Goal: Task Accomplishment & Management: Manage account settings

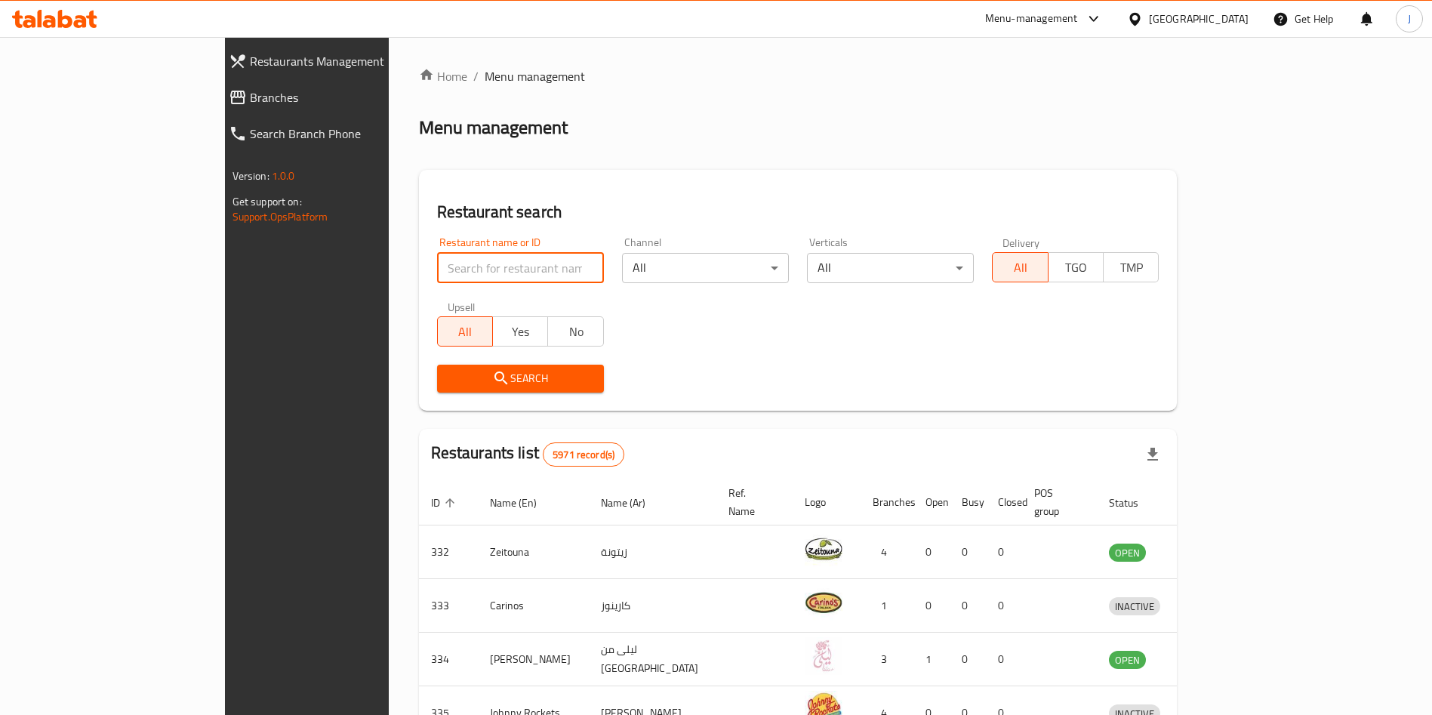
click at [466, 267] on input "search" at bounding box center [520, 268] width 167 height 30
type input "crust"
click button "Search" at bounding box center [520, 379] width 167 height 28
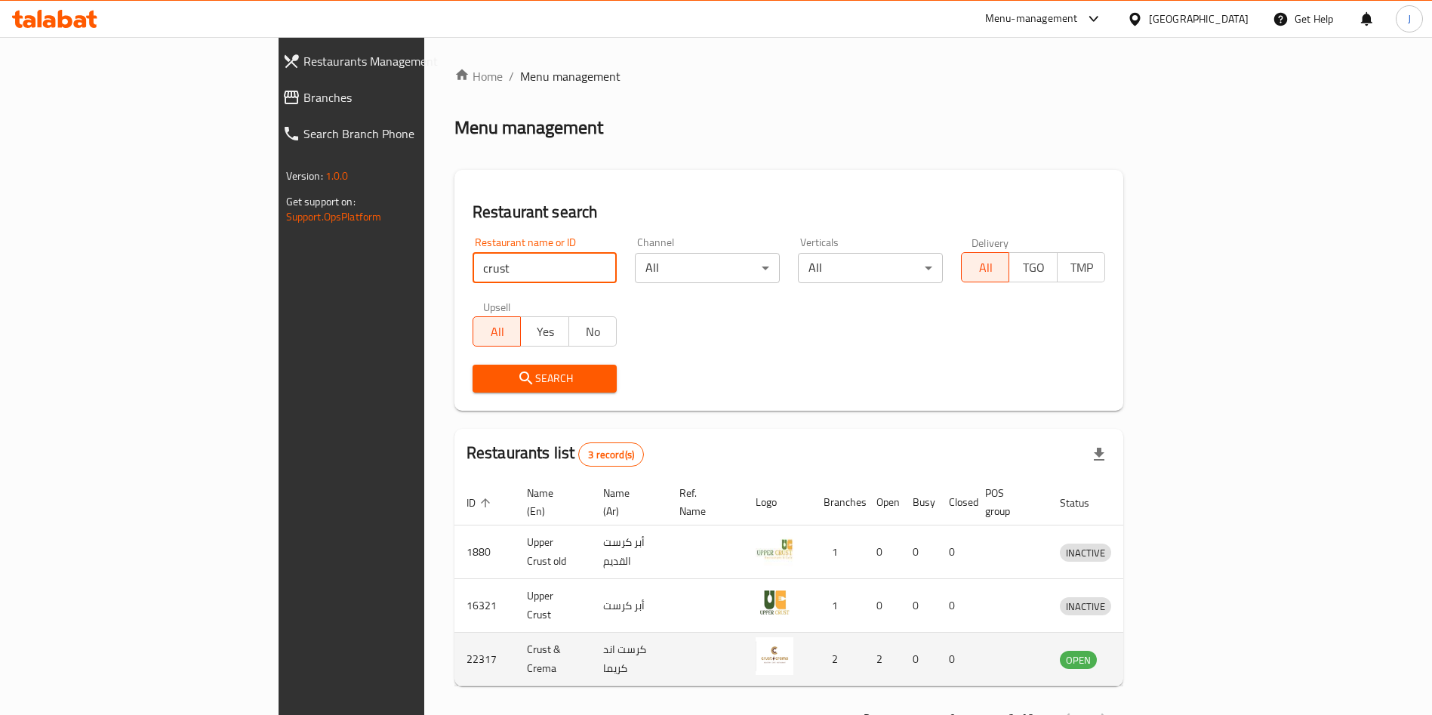
click at [1160, 650] on icon "enhanced table" at bounding box center [1151, 659] width 18 height 18
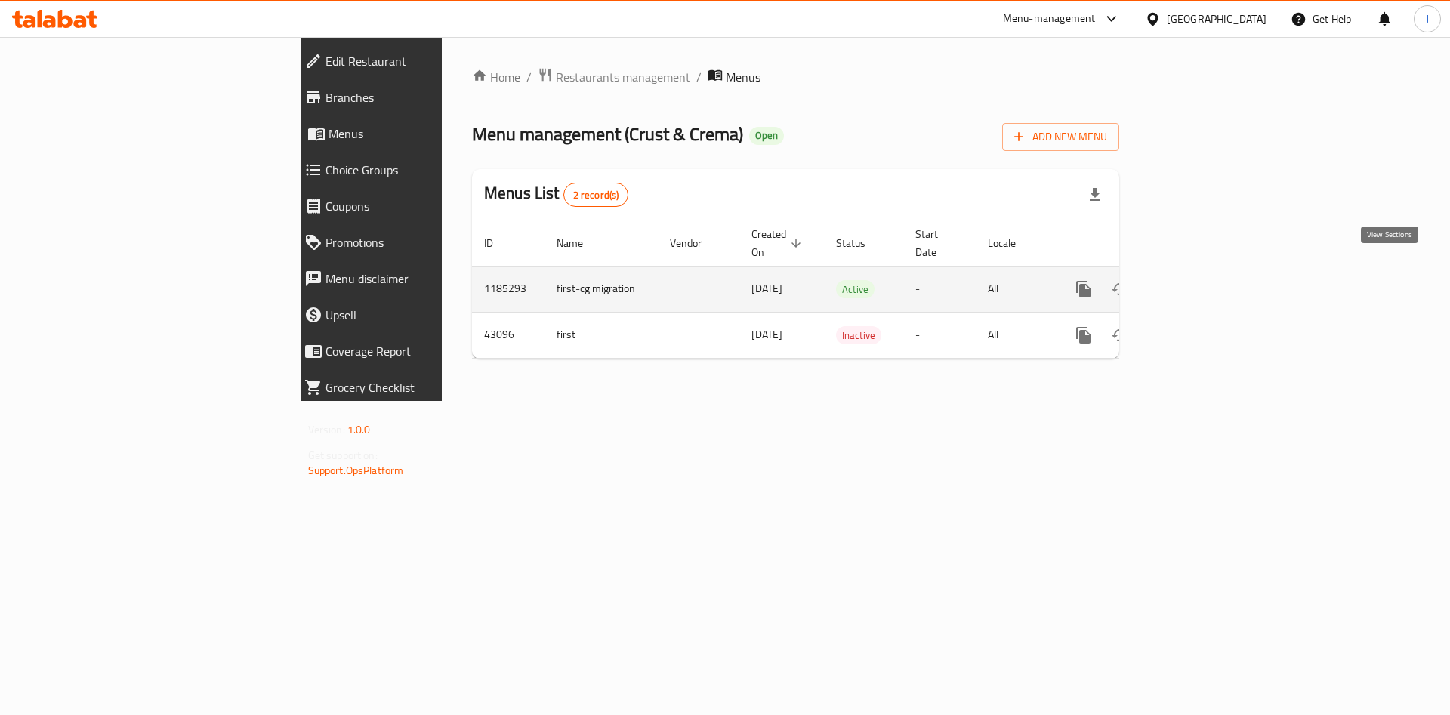
click at [1199, 282] on icon "enhanced table" at bounding box center [1193, 289] width 14 height 14
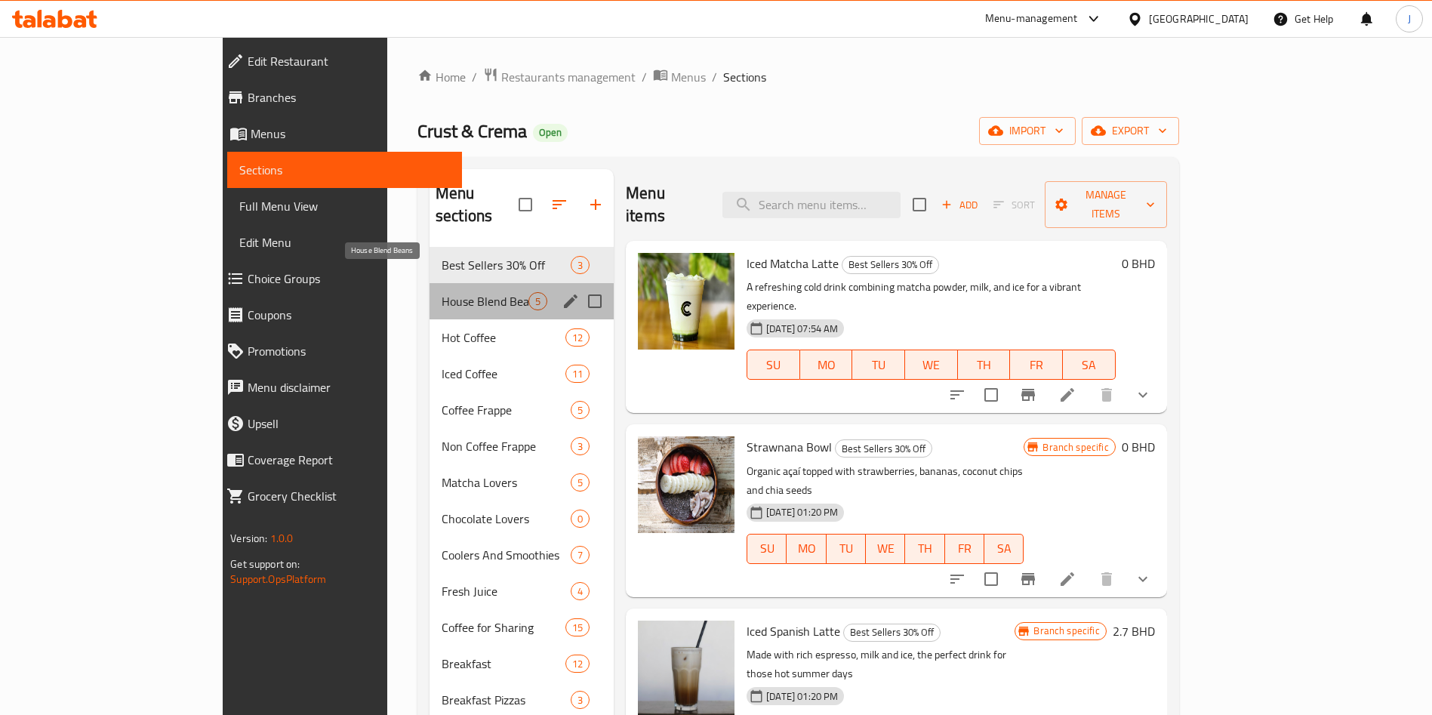
click at [442, 292] on span "House Blend Beans" at bounding box center [485, 301] width 87 height 18
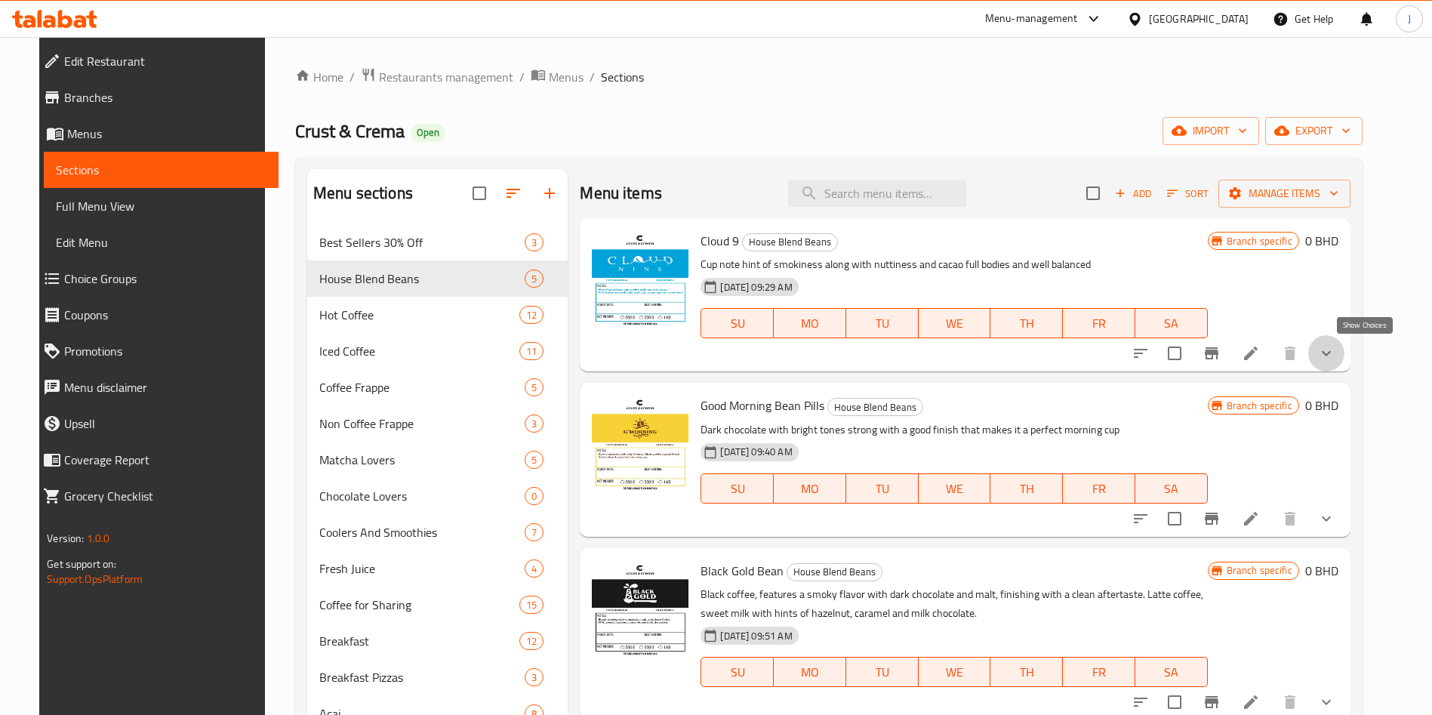
click at [1336, 351] on icon "show more" at bounding box center [1327, 353] width 18 height 18
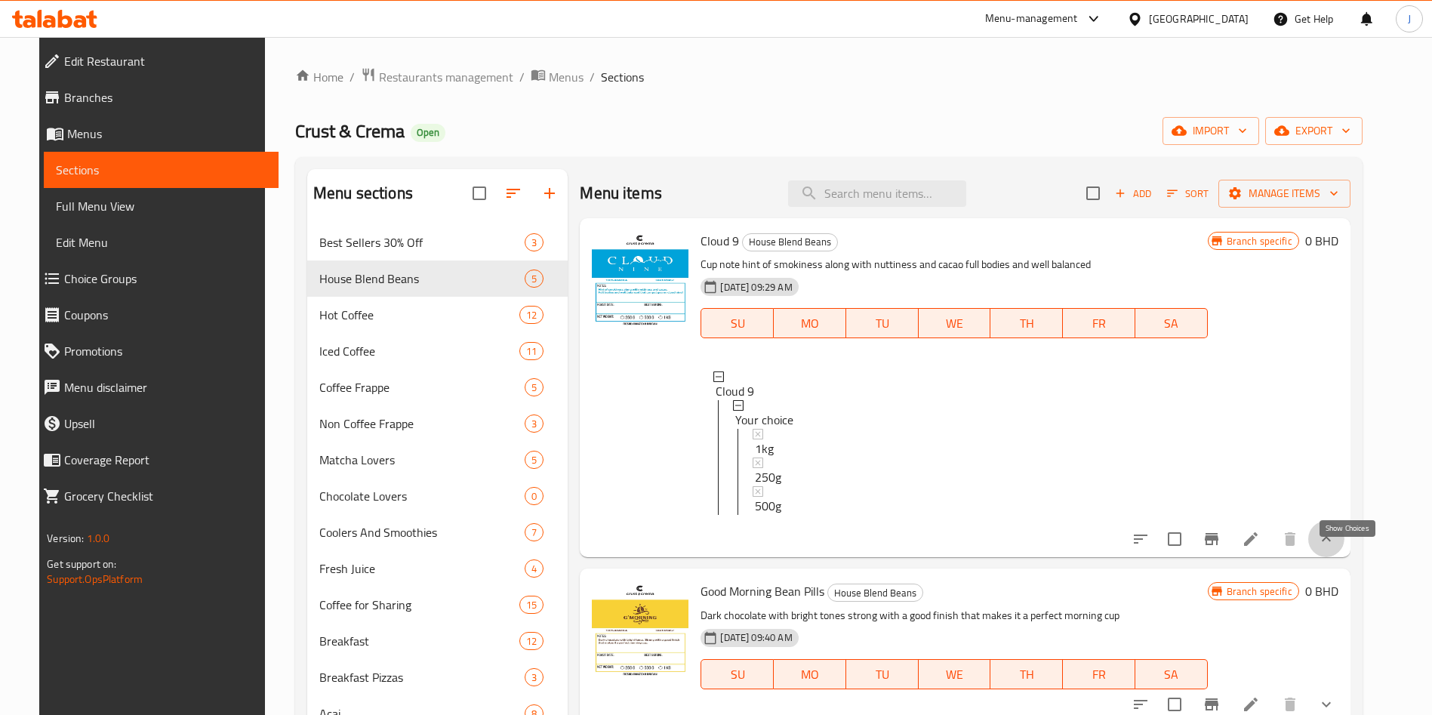
click at [1336, 548] on icon "show more" at bounding box center [1327, 539] width 18 height 18
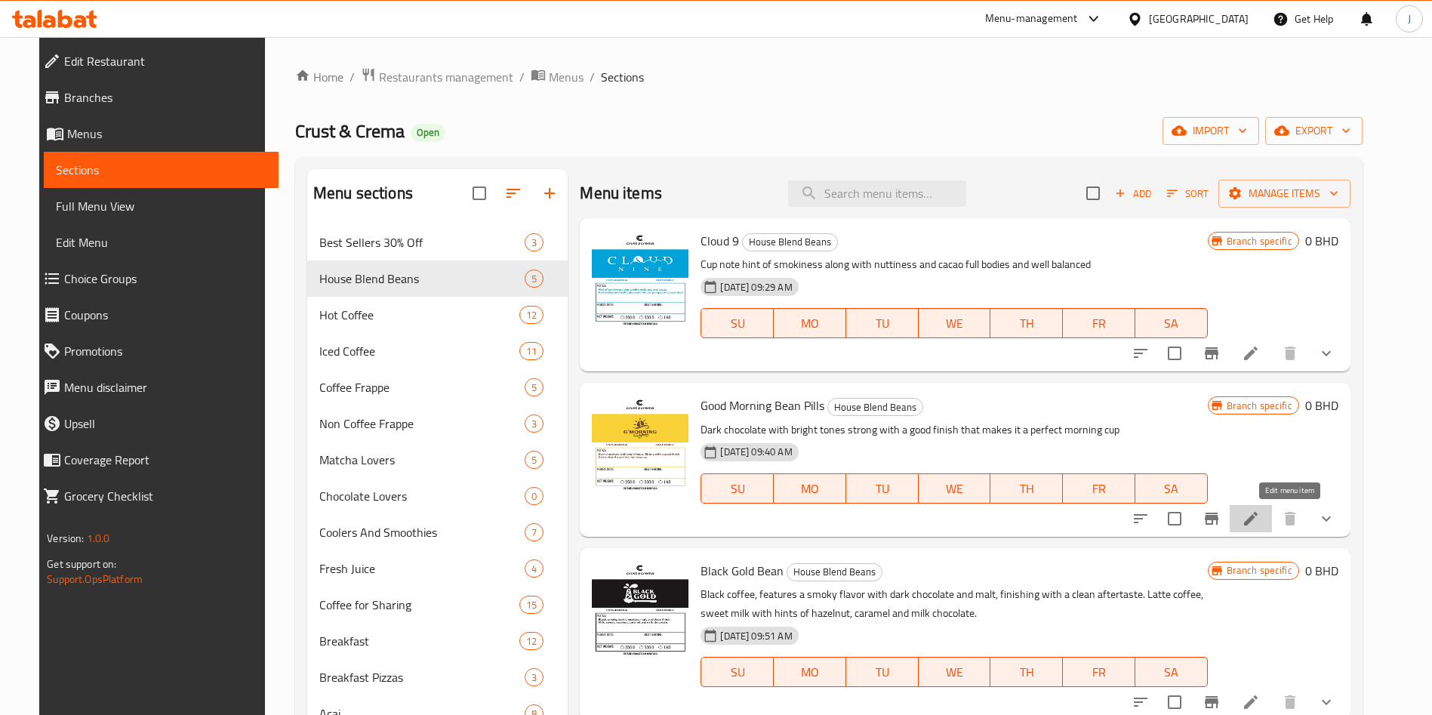
click at [1260, 516] on icon at bounding box center [1251, 519] width 18 height 18
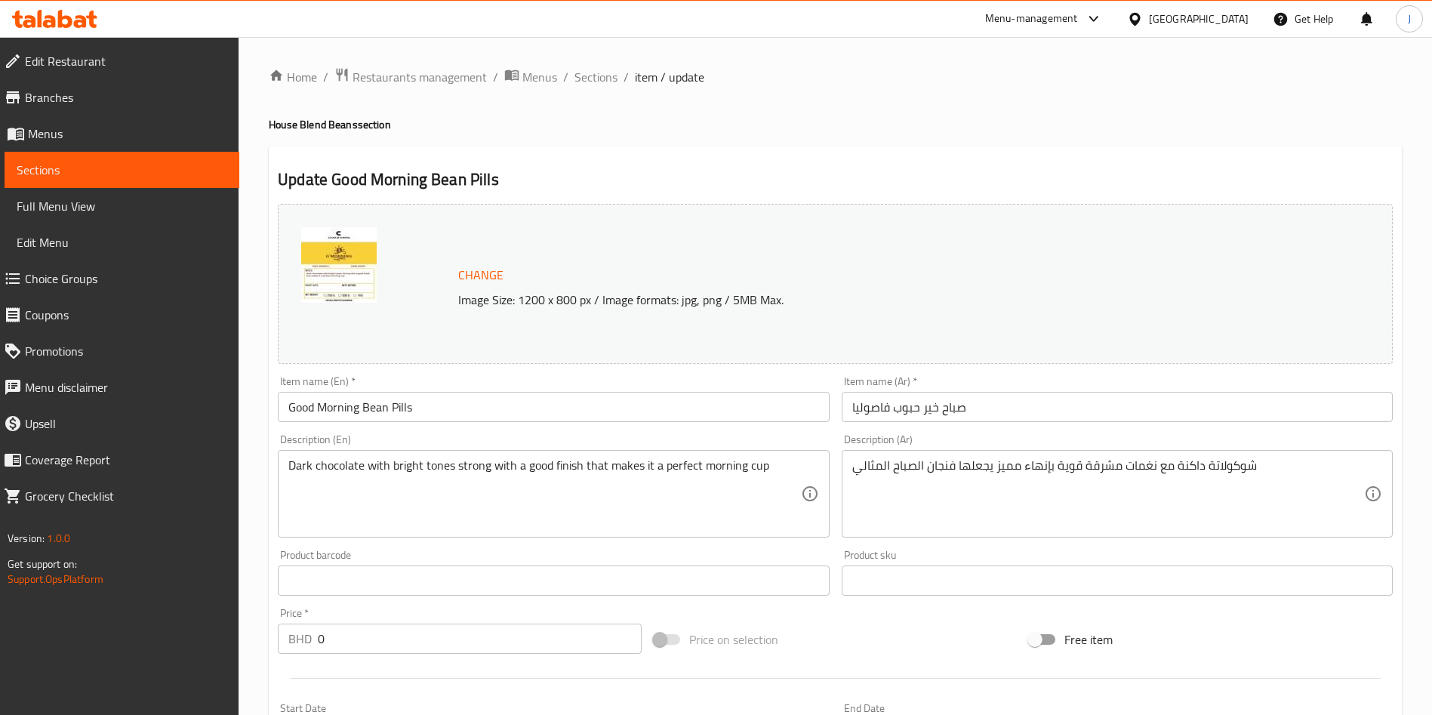
click at [451, 413] on input "Good Morning Bean Pills" at bounding box center [553, 407] width 551 height 30
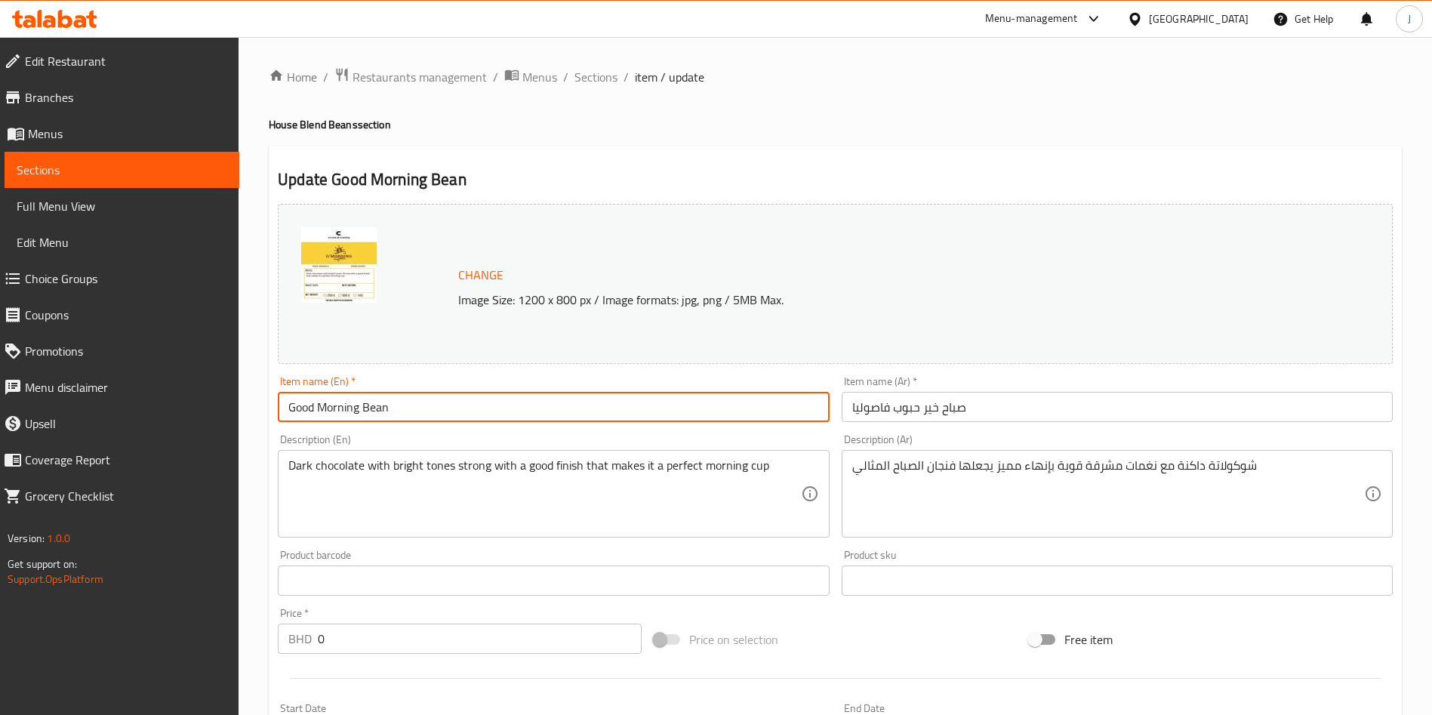
type input "Good Morning Bean"
click at [1013, 412] on input "صباح خير حبوب فاصوليا" at bounding box center [1117, 407] width 551 height 30
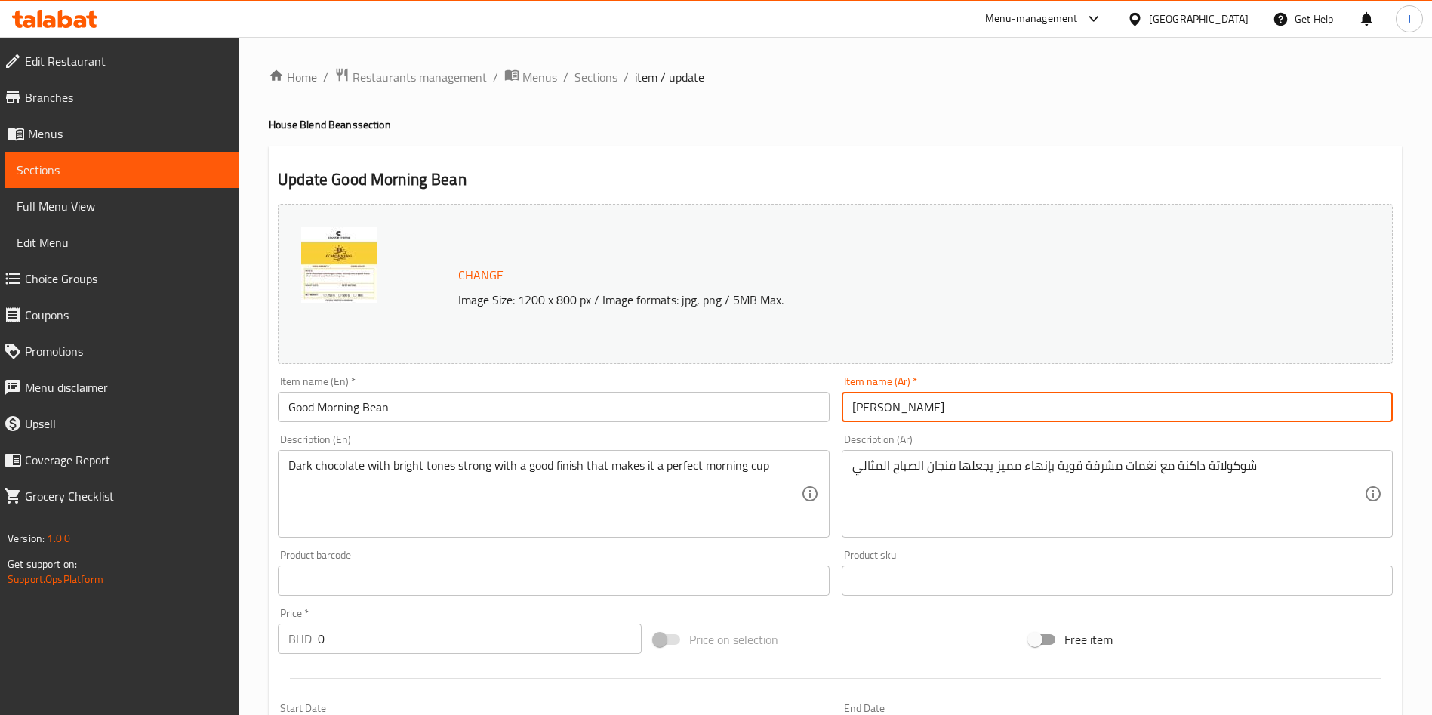
type input "[PERSON_NAME]"
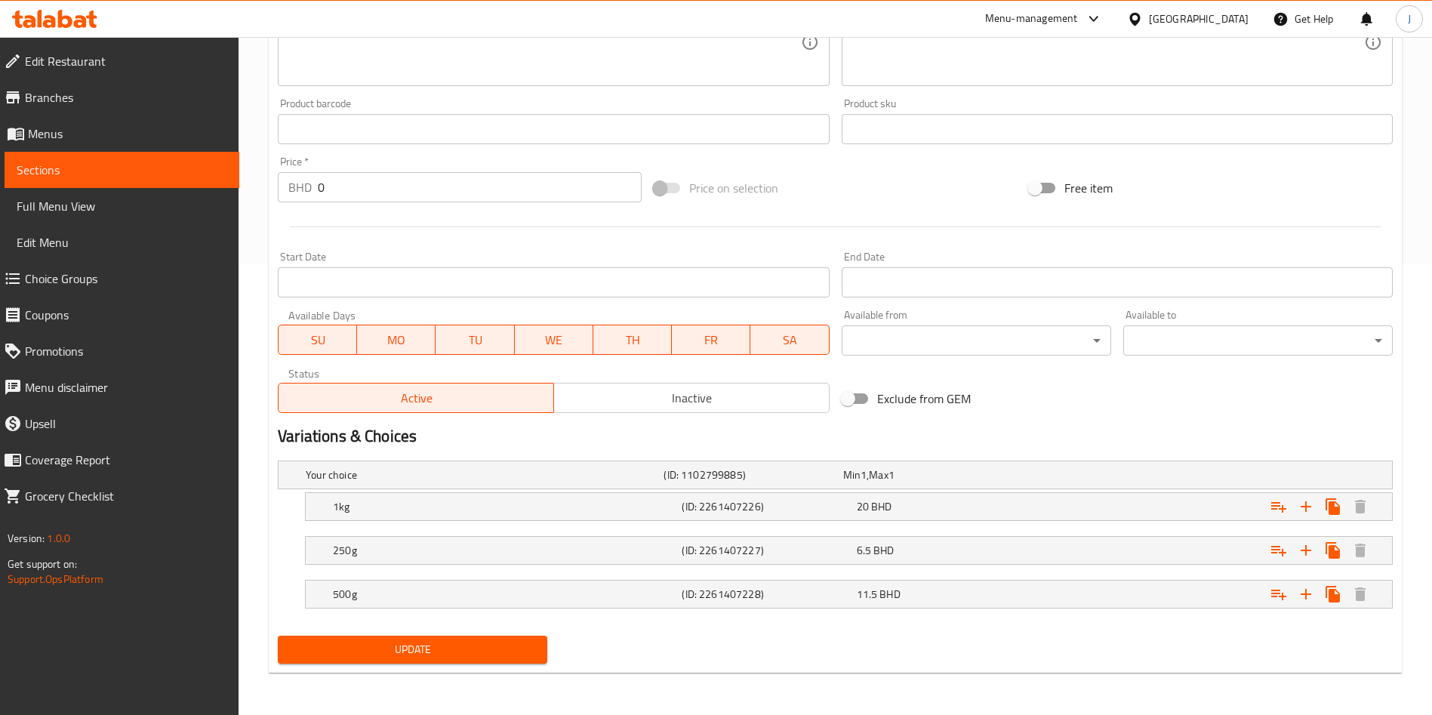
click at [395, 651] on span "Update" at bounding box center [412, 649] width 245 height 19
click at [97, 245] on span "Edit Menu" at bounding box center [122, 242] width 211 height 18
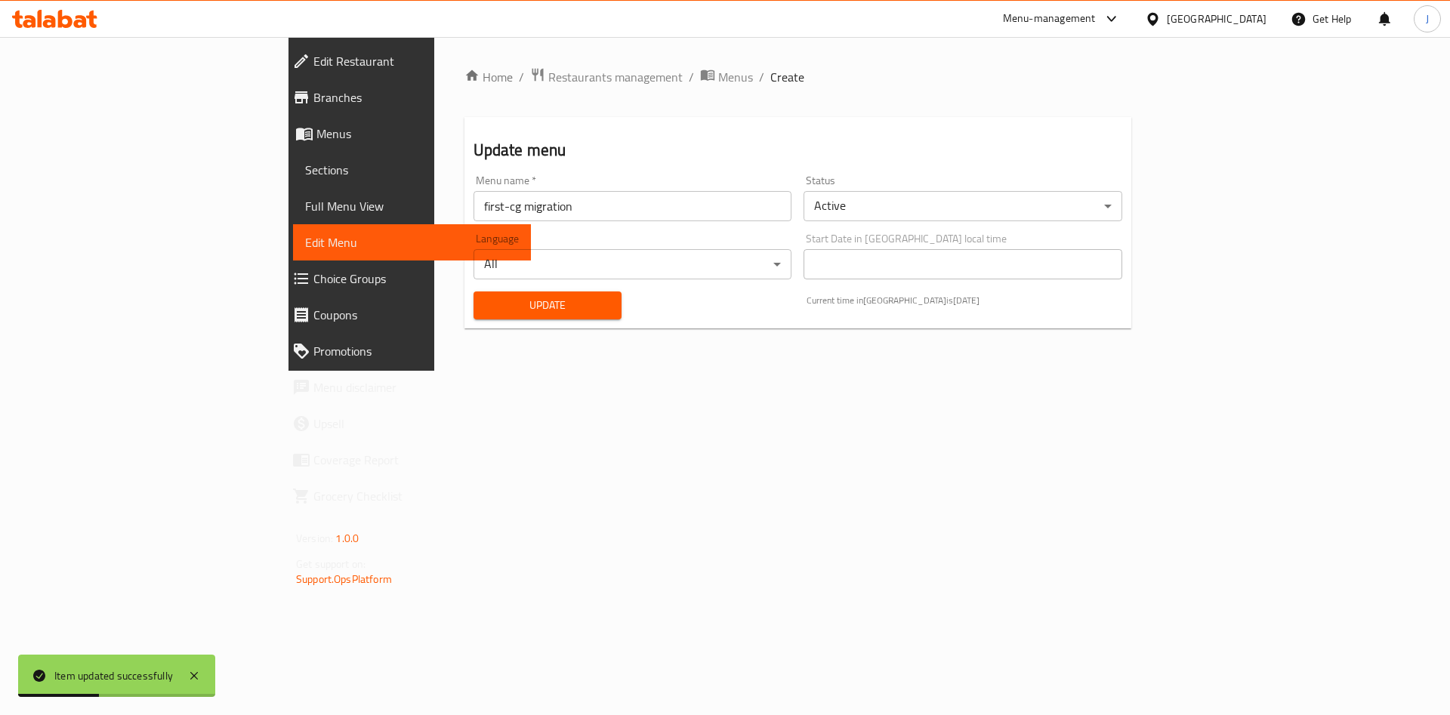
click at [486, 309] on span "Update" at bounding box center [548, 305] width 125 height 19
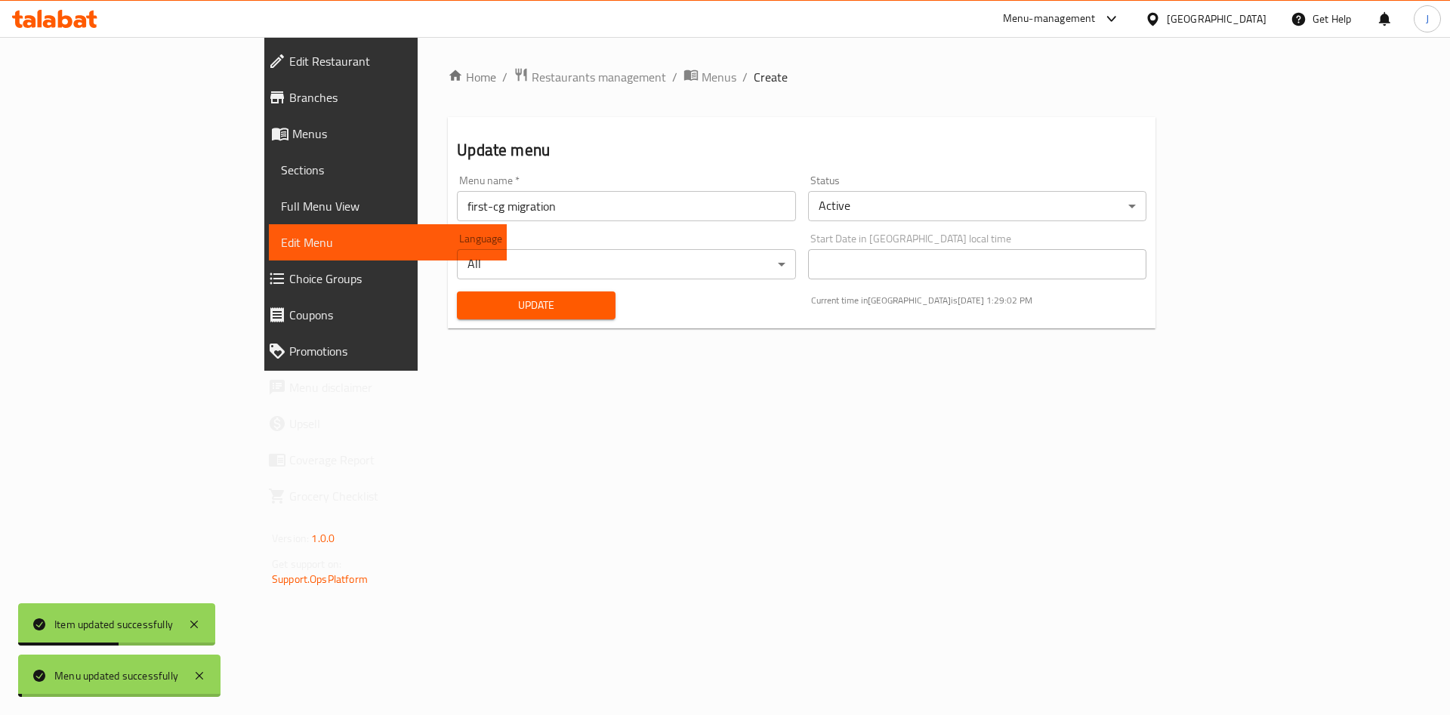
click at [469, 309] on span "Update" at bounding box center [536, 305] width 134 height 19
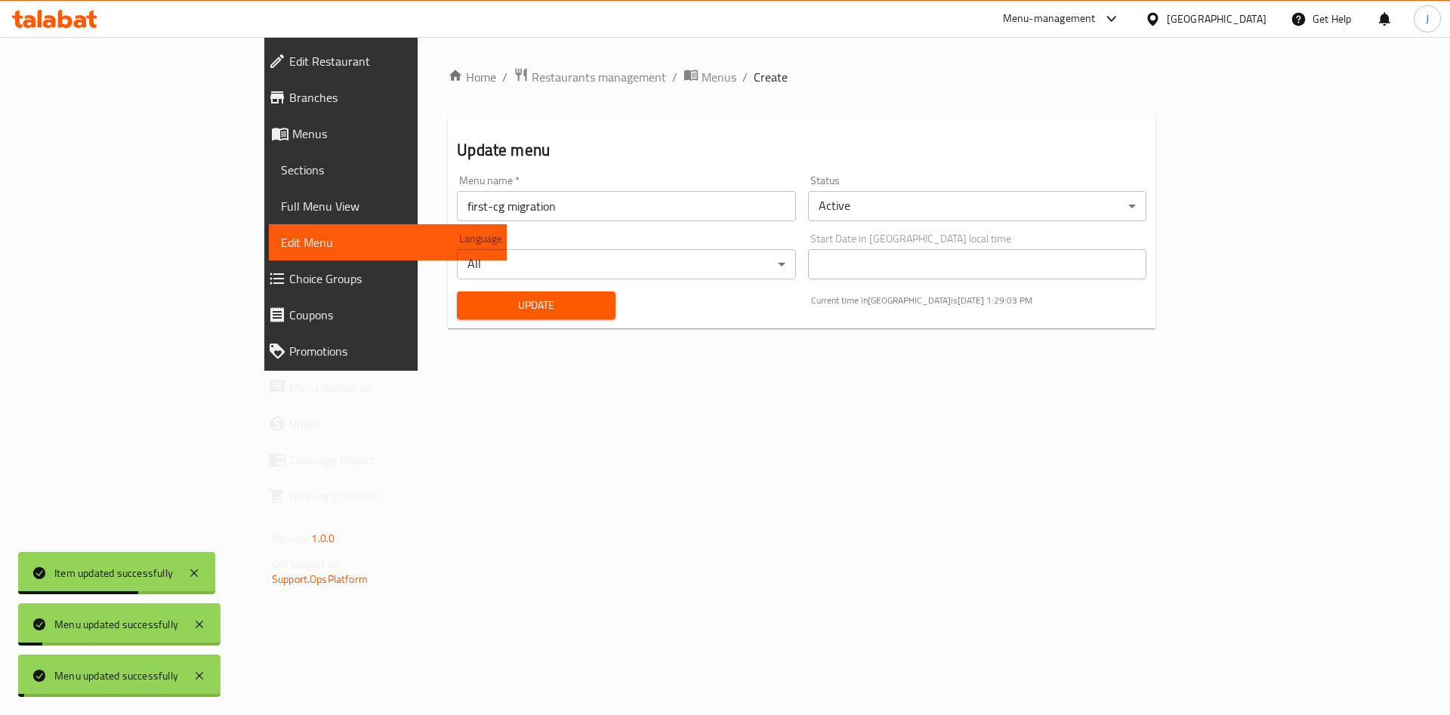
click at [281, 168] on span "Sections" at bounding box center [388, 170] width 214 height 18
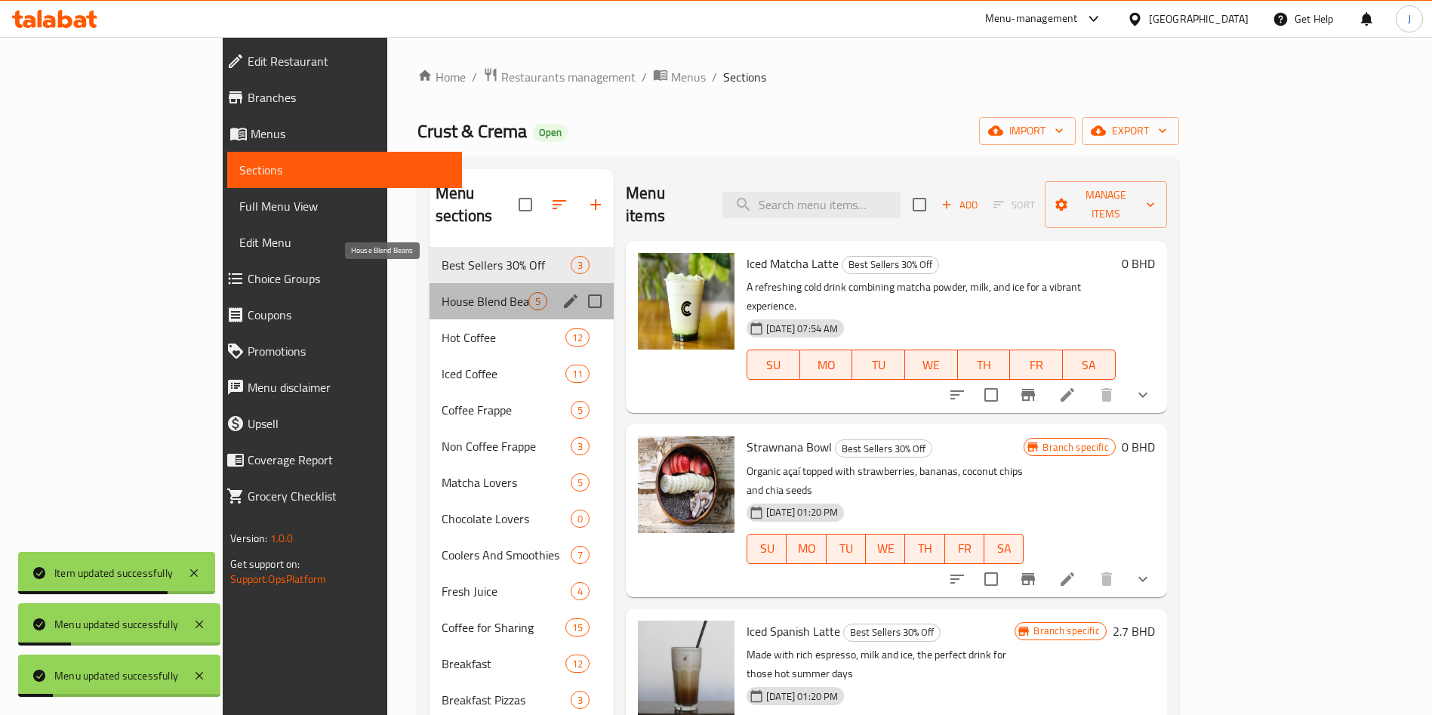
click at [442, 292] on span "House Blend Beans" at bounding box center [485, 301] width 87 height 18
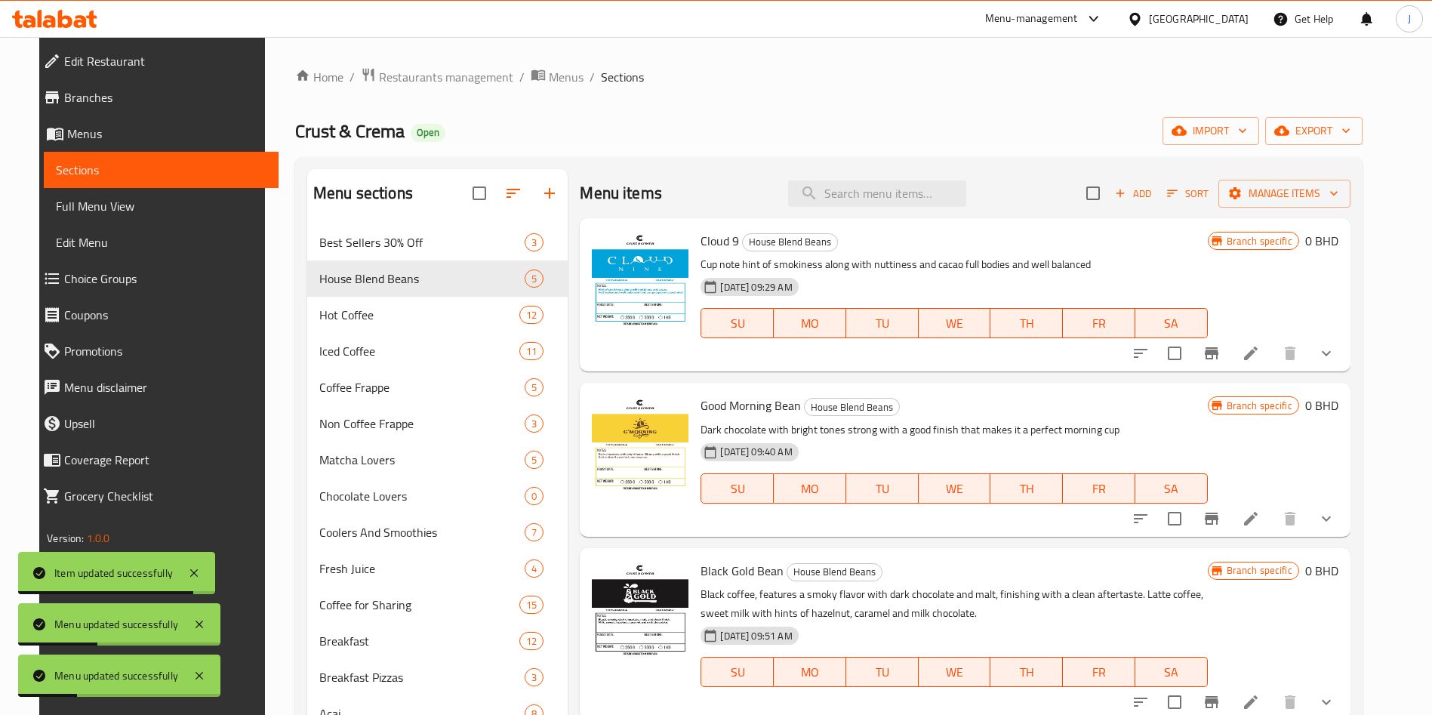
scroll to position [67, 0]
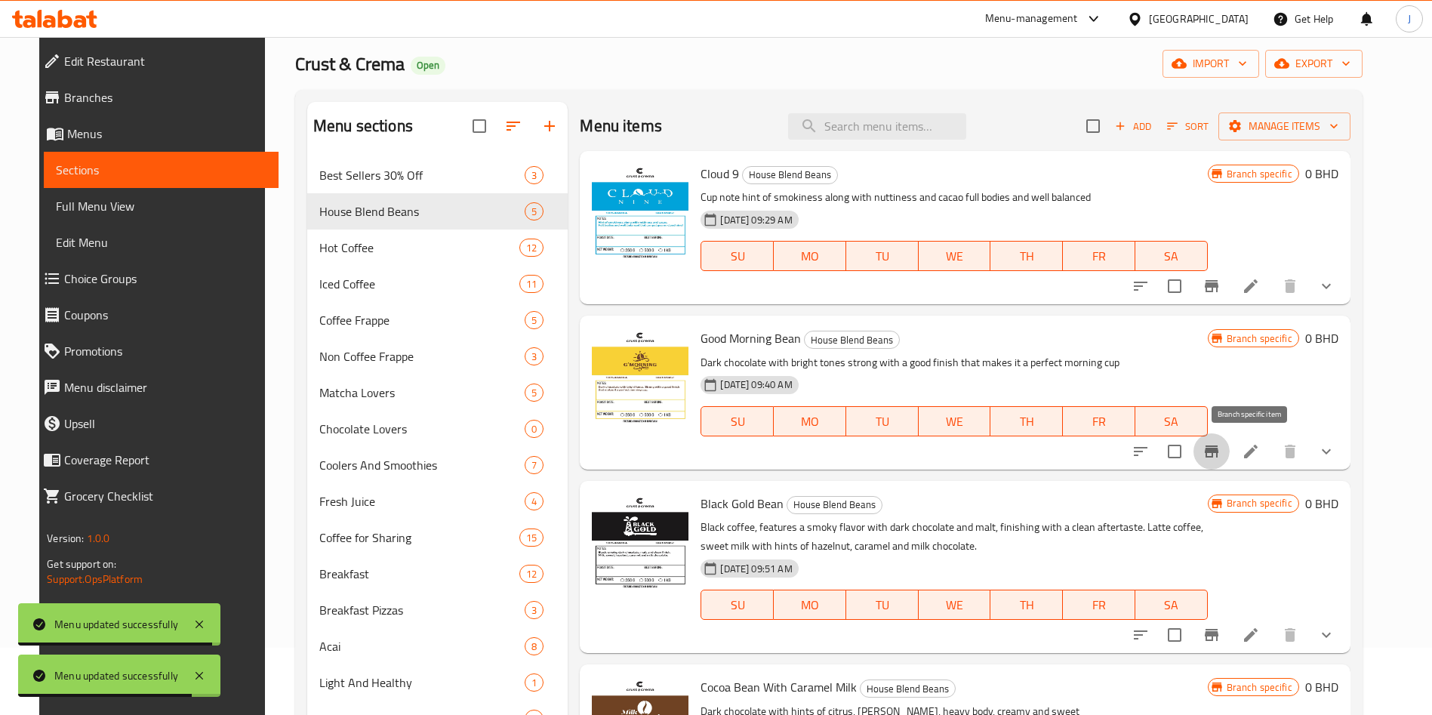
click at [1219, 451] on icon "Branch-specific-item" at bounding box center [1212, 452] width 14 height 12
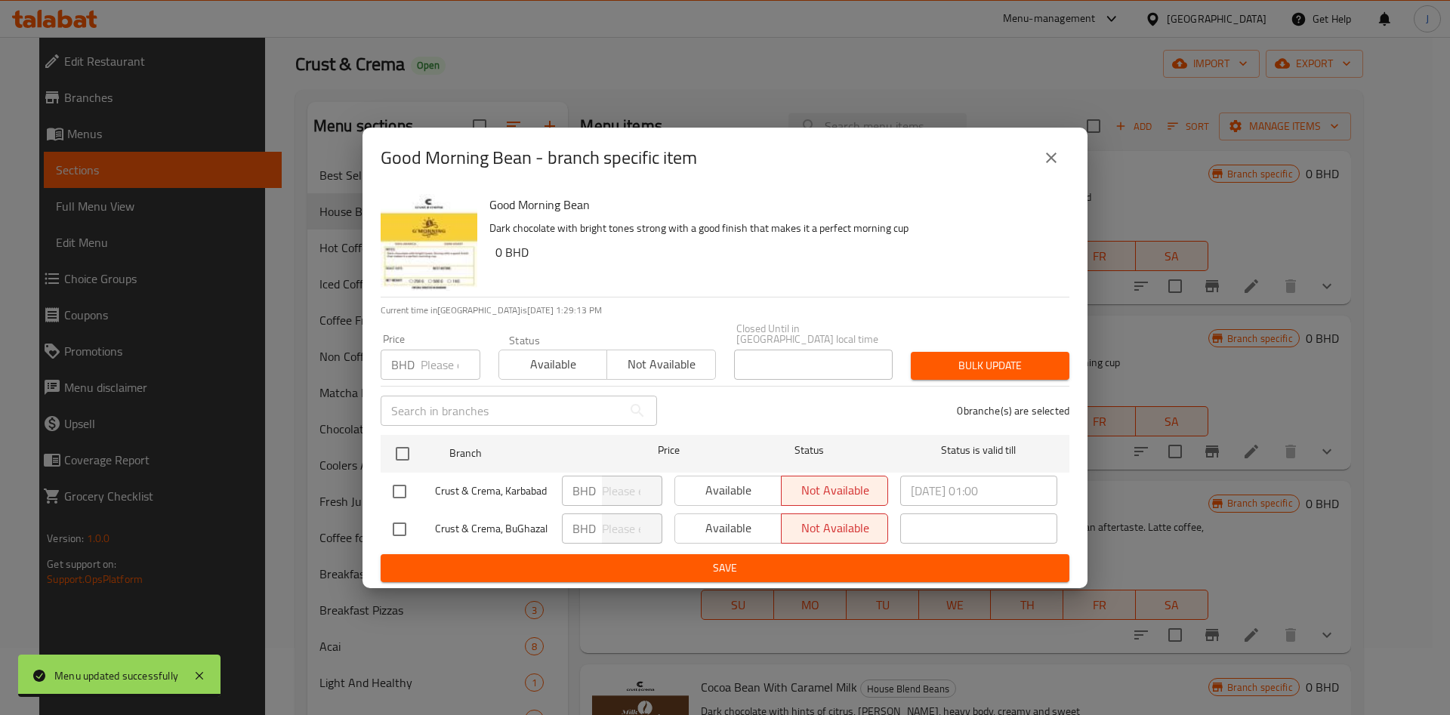
click at [1186, 338] on div "Good Morning Bean - branch specific item Good Morning Bean Dark chocolate with …" at bounding box center [725, 357] width 1450 height 715
click at [1041, 167] on button "close" at bounding box center [1051, 158] width 36 height 36
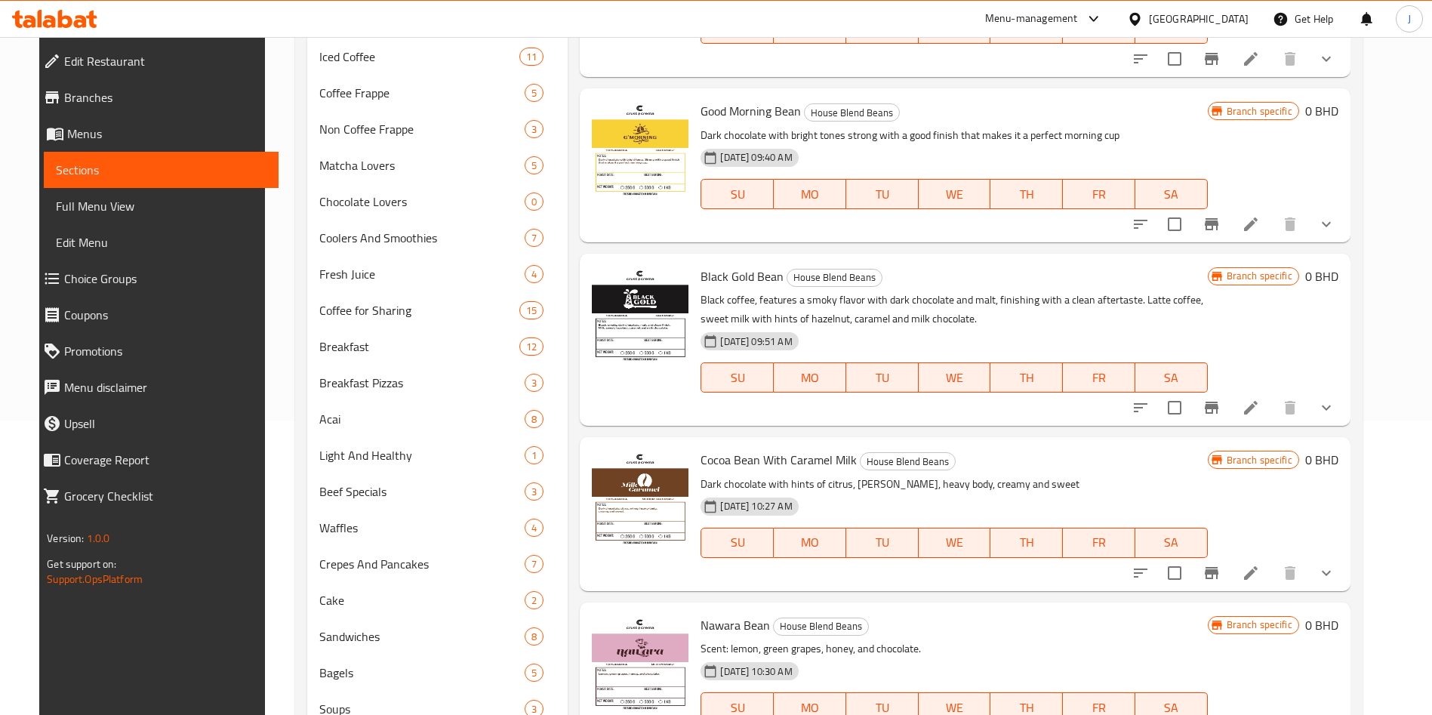
scroll to position [297, 0]
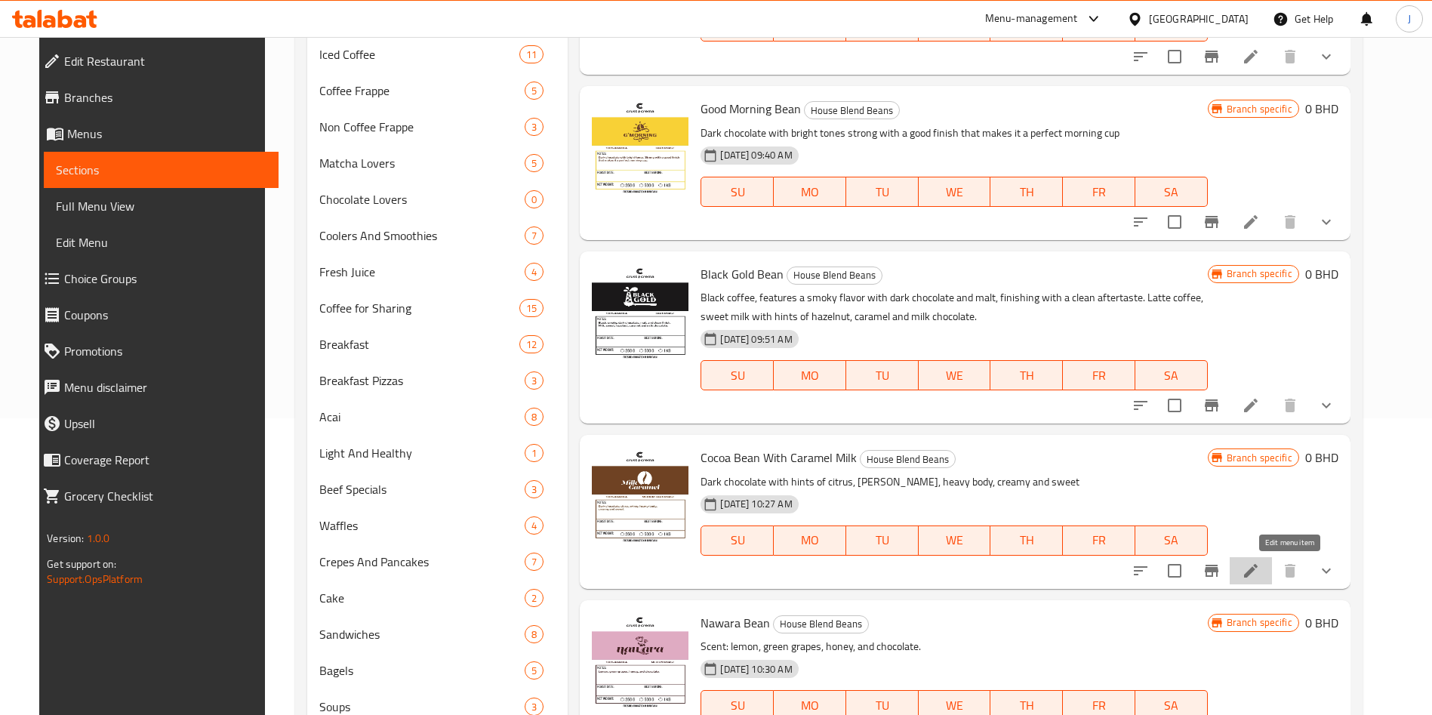
click at [1258, 575] on icon at bounding box center [1251, 571] width 14 height 14
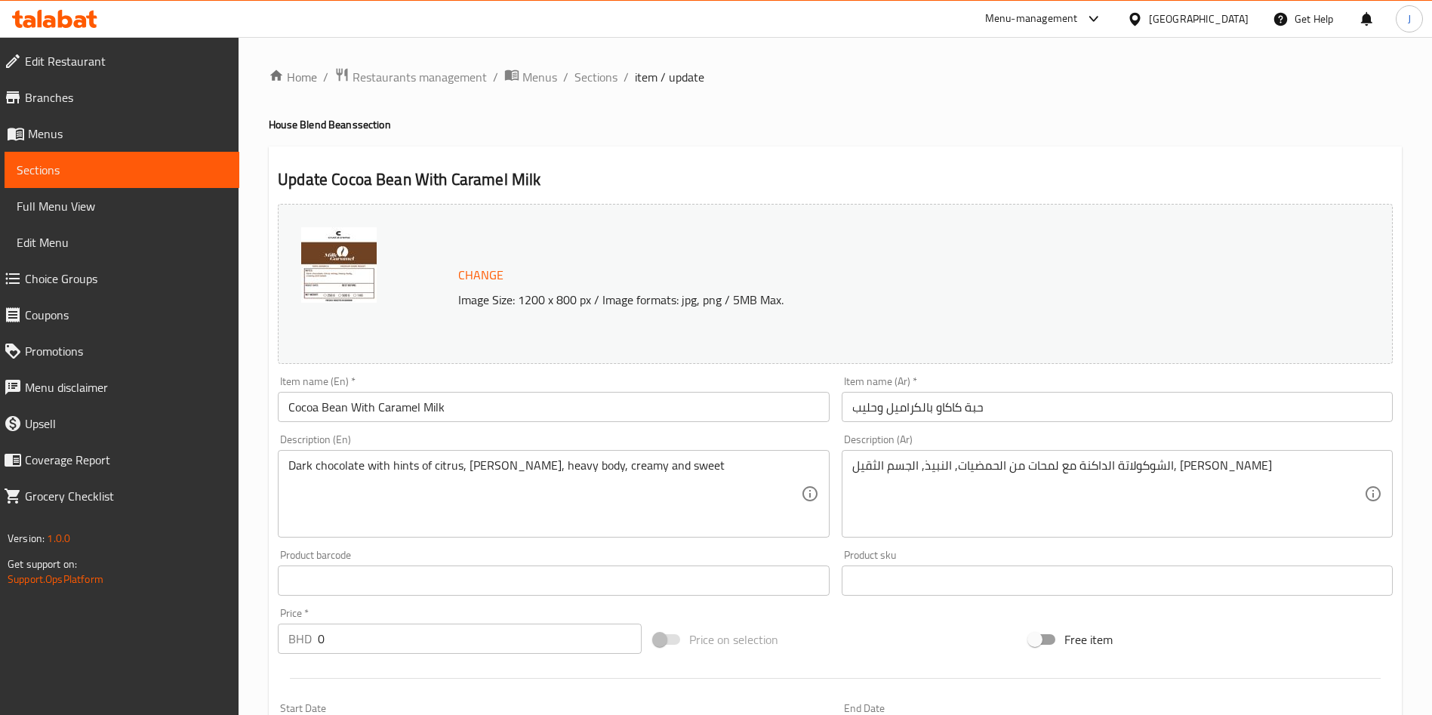
click at [479, 413] on input "Cocoa Bean With Caramel Milk" at bounding box center [553, 407] width 551 height 30
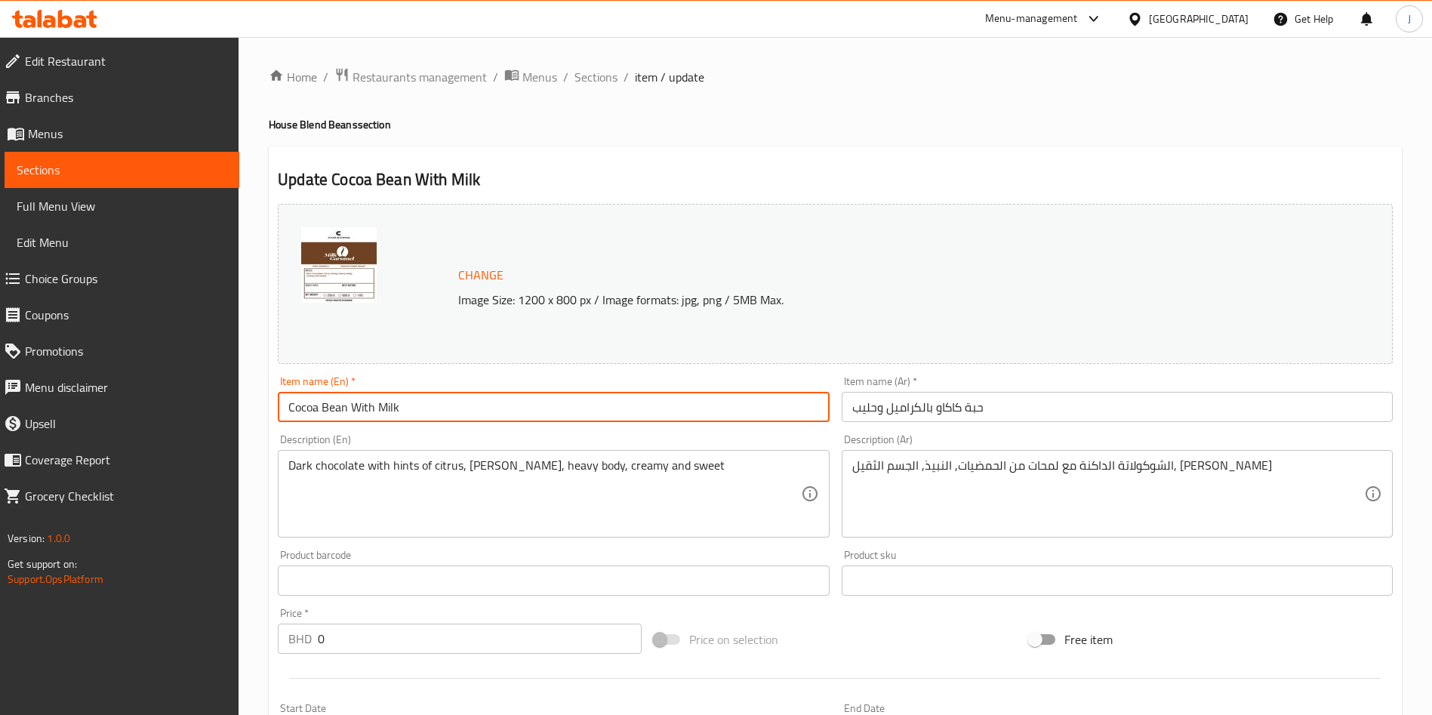
paste input "Caramel"
type input "Milk Caramel Bean"
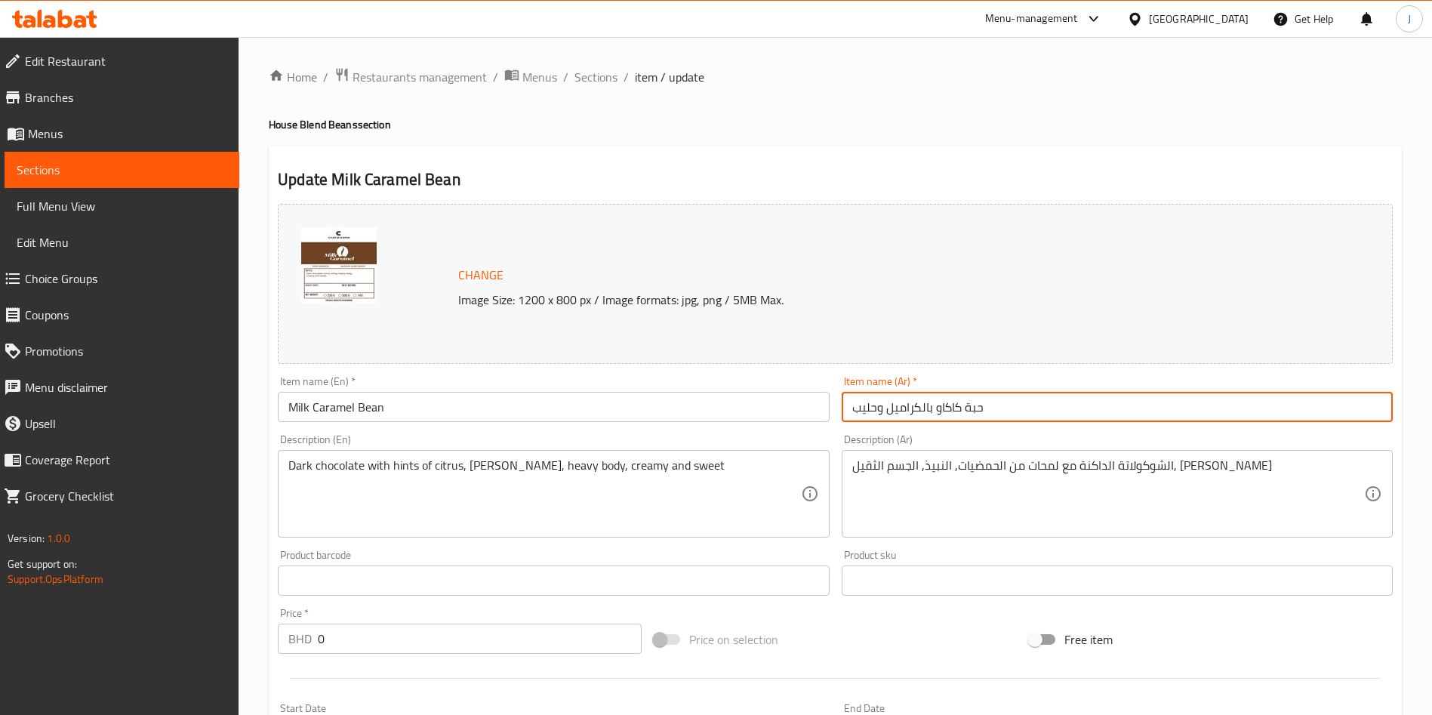
click at [976, 402] on input "حبة كاكاو بالكراميل وحليب" at bounding box center [1117, 407] width 551 height 30
paste input "[DEMOGRAPHIC_DATA] كراميل ال"
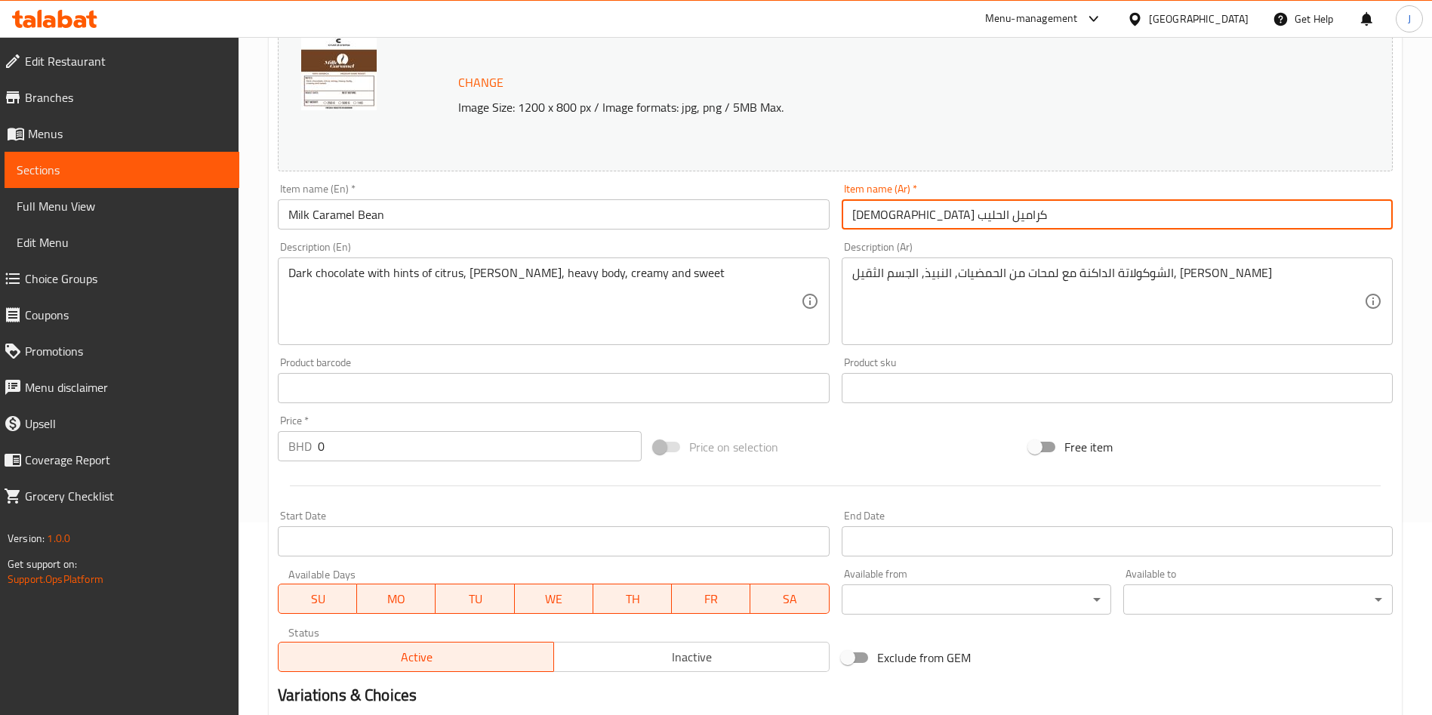
scroll to position [408, 0]
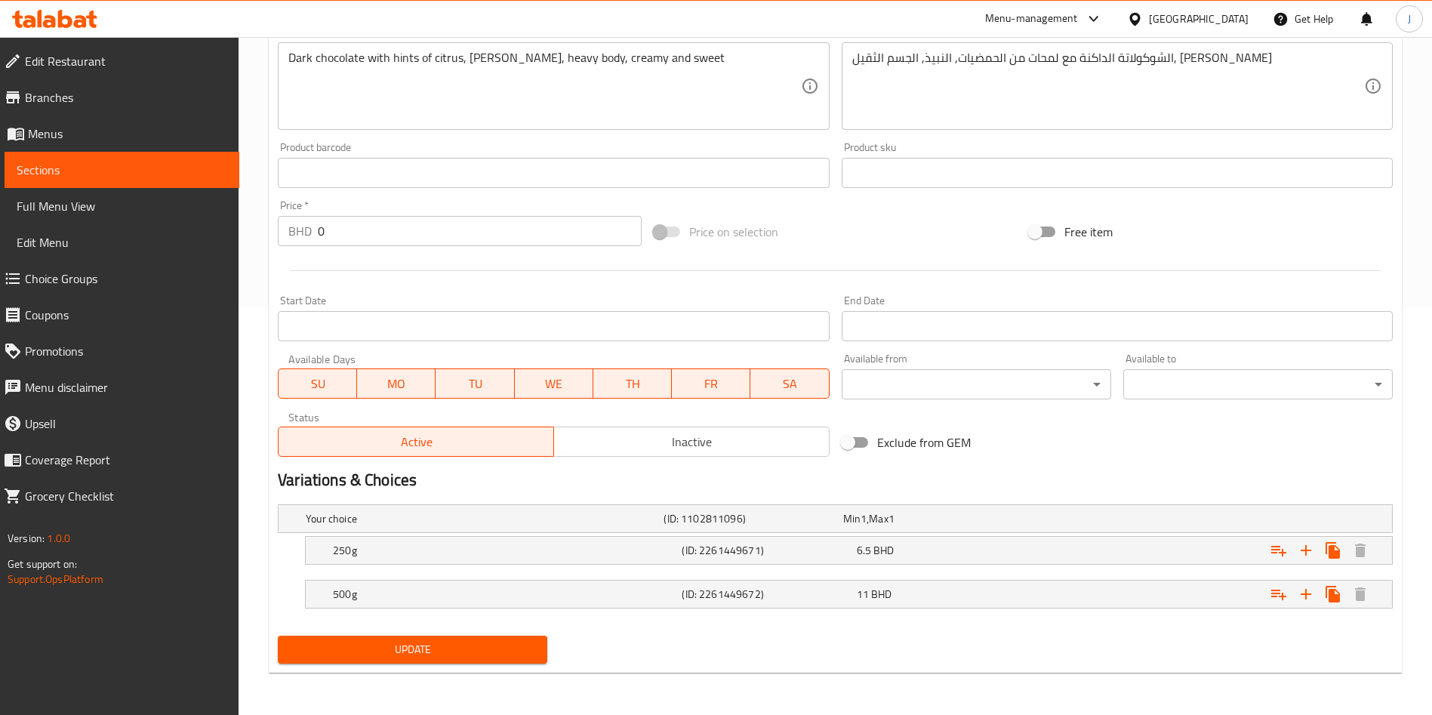
type input "[DEMOGRAPHIC_DATA] كراميل الحليب"
click at [404, 643] on span "Update" at bounding box center [412, 649] width 245 height 19
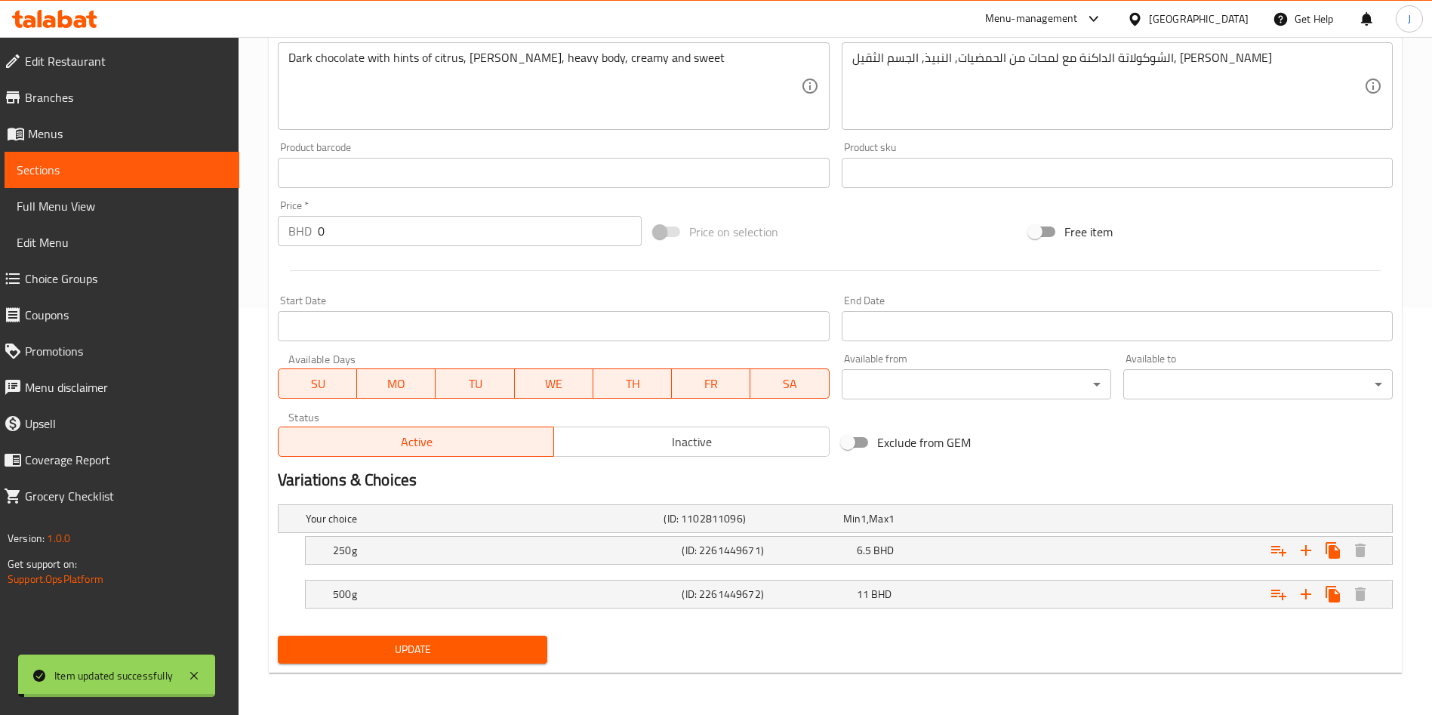
click at [404, 643] on span "Update" at bounding box center [412, 649] width 245 height 19
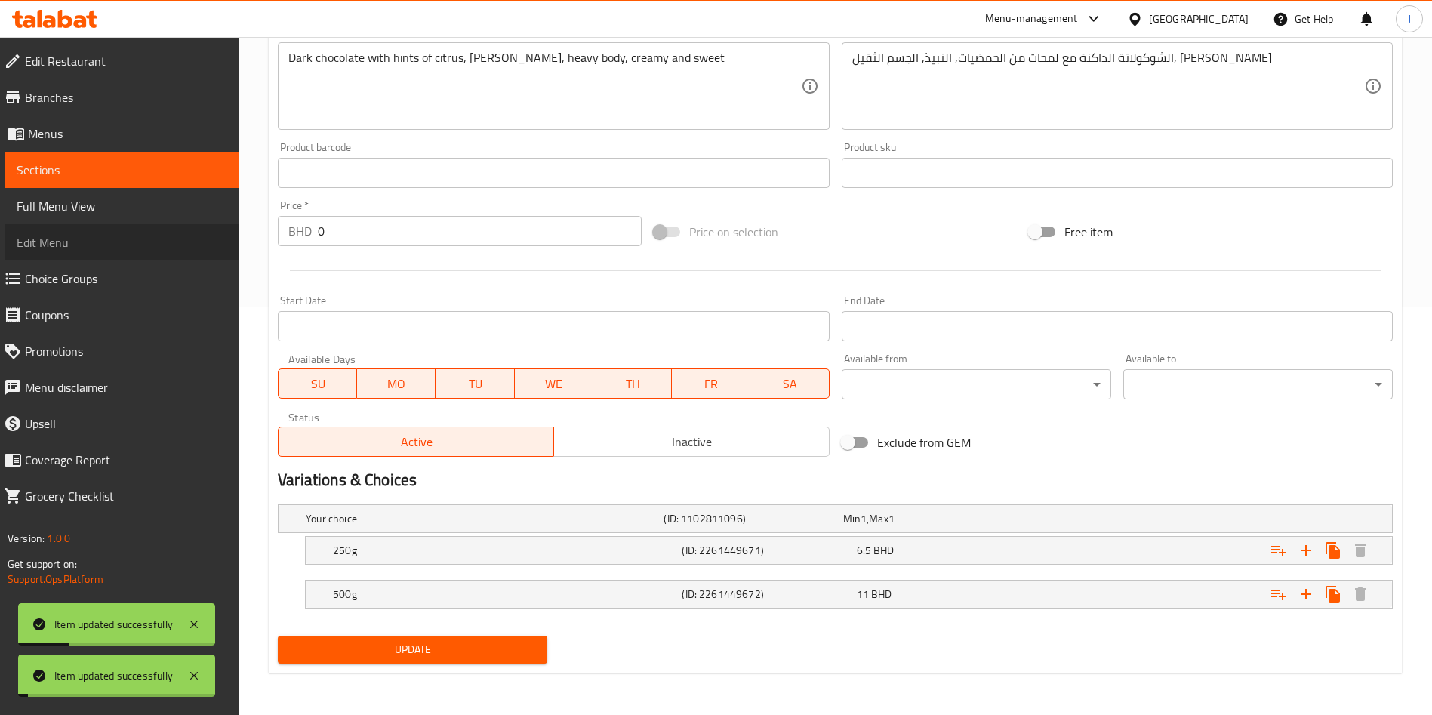
click at [61, 239] on span "Edit Menu" at bounding box center [122, 242] width 211 height 18
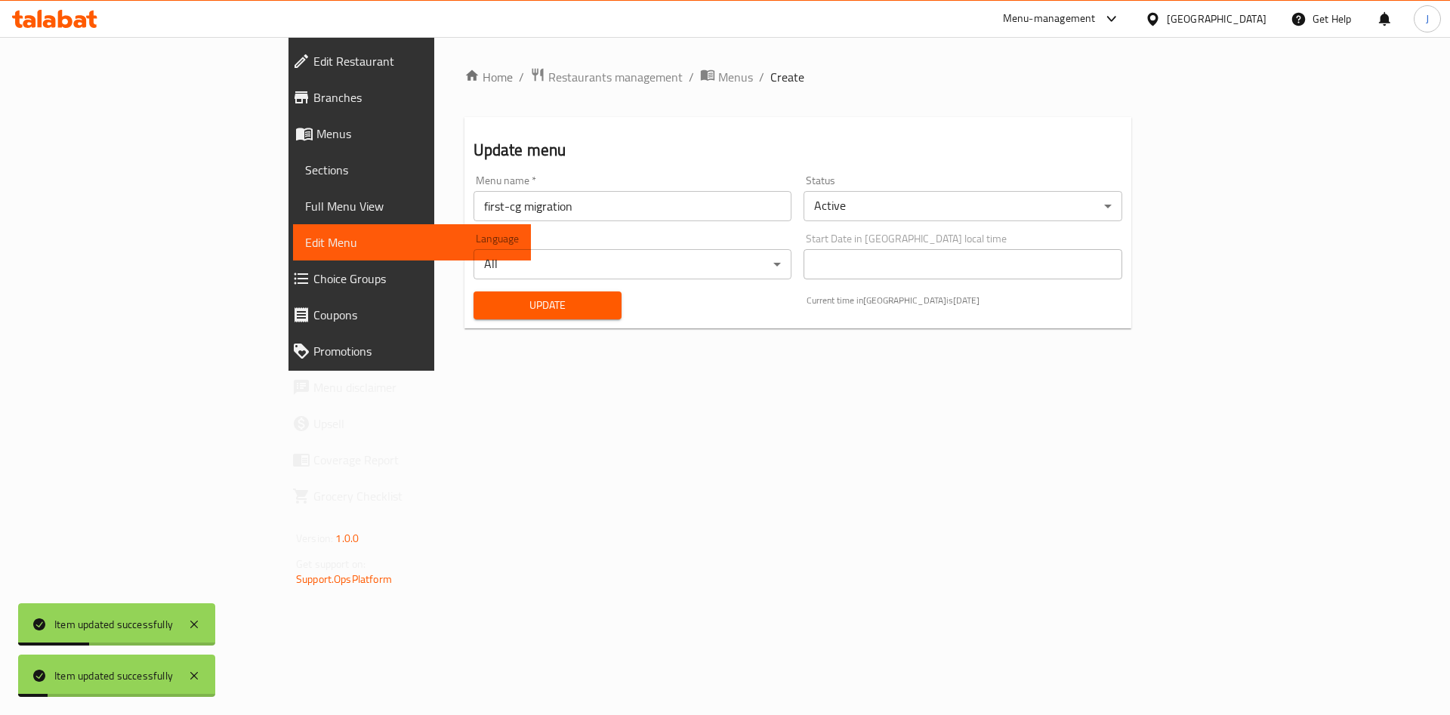
click at [486, 296] on span "Update" at bounding box center [548, 305] width 125 height 19
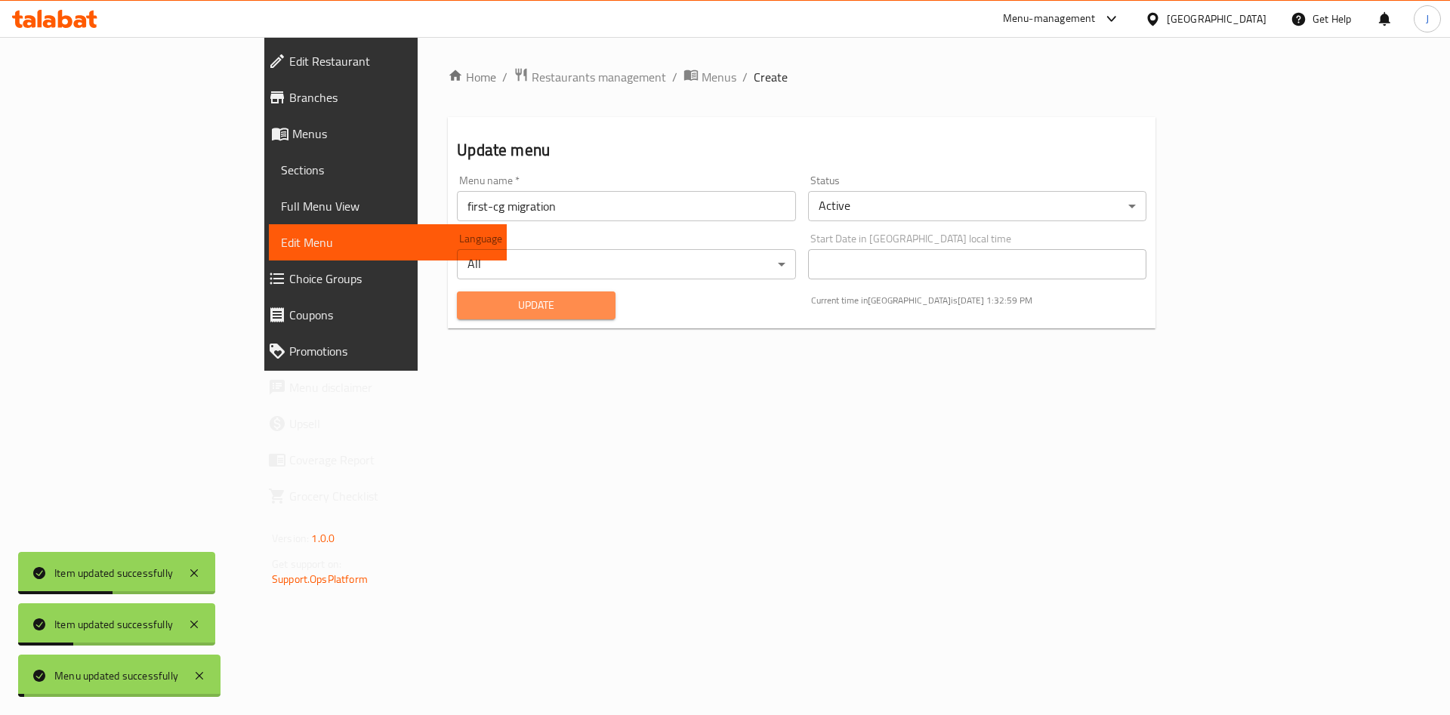
click at [469, 296] on span "Update" at bounding box center [536, 305] width 134 height 19
